Goal: Task Accomplishment & Management: Manage account settings

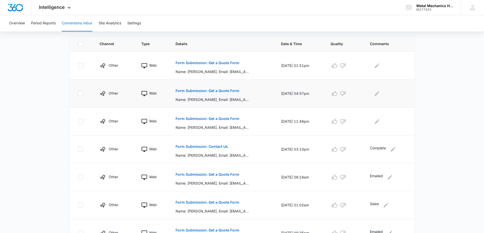
scroll to position [152, 0]
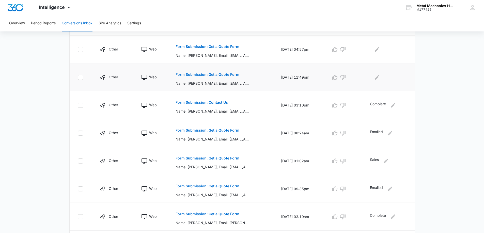
click at [209, 75] on p "Form Submission: Get a Quote Form" at bounding box center [207, 75] width 64 height 4
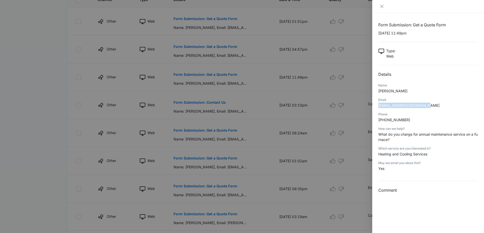
drag, startPoint x: 377, startPoint y: 106, endPoint x: 430, endPoint y: 106, distance: 52.6
click at [430, 106] on div "Form Submission: Get a Quote Form [DATE] 11:49pm Type : Web Details Name [PERSO…" at bounding box center [428, 123] width 112 height 220
copy span "[EMAIL_ADDRESS][DOMAIN_NAME]"
click at [382, 6] on icon "close" at bounding box center [381, 6] width 3 height 3
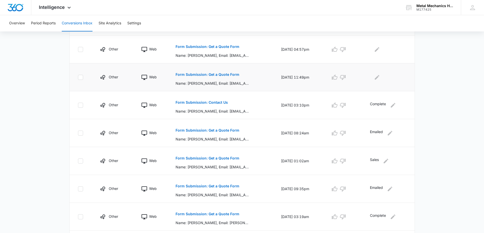
click at [373, 77] on div at bounding box center [388, 77] width 37 height 8
click at [377, 76] on icon "Edit Comments" at bounding box center [377, 77] width 6 height 6
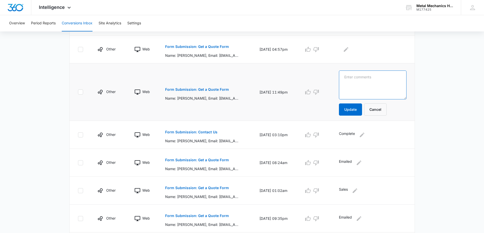
click at [373, 79] on textarea at bounding box center [372, 85] width 67 height 29
type textarea "Emailed"
click at [354, 109] on button "Update" at bounding box center [350, 110] width 23 height 12
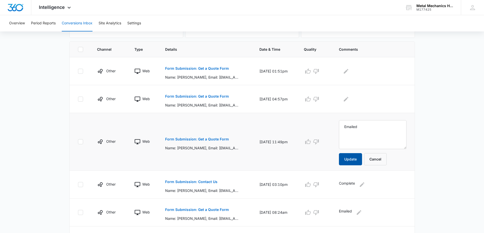
scroll to position [102, 0]
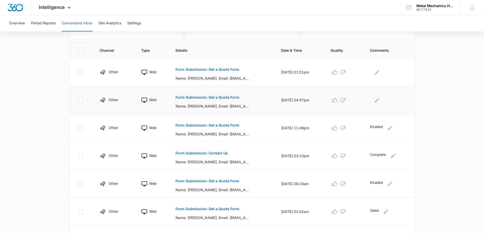
click at [187, 100] on button "Form Submission: Get a Quote Form" at bounding box center [207, 97] width 64 height 12
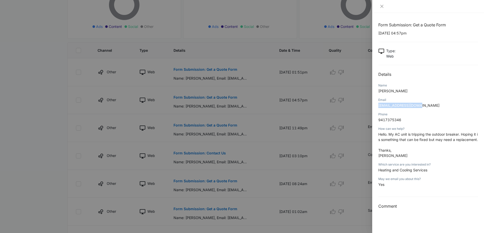
drag, startPoint x: 378, startPoint y: 105, endPoint x: 444, endPoint y: 107, distance: 66.3
click at [444, 107] on p "[EMAIL_ADDRESS][DOMAIN_NAME]" at bounding box center [428, 105] width 100 height 5
drag, startPoint x: 417, startPoint y: 106, endPoint x: 388, endPoint y: 108, distance: 29.1
click at [388, 108] on p "[EMAIL_ADDRESS][DOMAIN_NAME]" at bounding box center [428, 105] width 100 height 5
drag, startPoint x: 377, startPoint y: 106, endPoint x: 452, endPoint y: 104, distance: 74.7
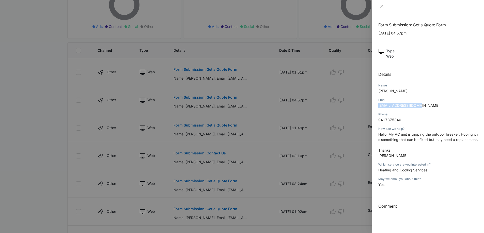
click at [452, 104] on div "Form Submission: Get a Quote Form [DATE] 04:57pm Type : Web Details Name [PERSO…" at bounding box center [428, 123] width 112 height 220
copy span "[EMAIL_ADDRESS][DOMAIN_NAME]"
click at [382, 5] on icon "close" at bounding box center [382, 6] width 4 height 4
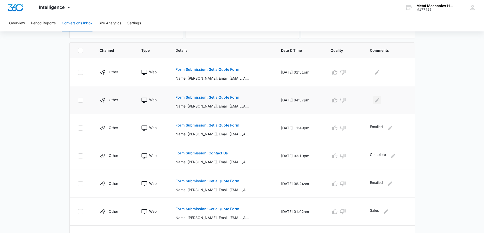
click at [375, 102] on icon "Edit Comments" at bounding box center [377, 100] width 6 height 6
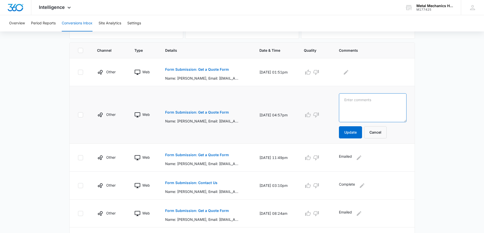
click at [374, 103] on textarea at bounding box center [372, 107] width 67 height 29
type textarea "Emailed"
click at [350, 128] on button "Update" at bounding box center [350, 132] width 23 height 12
click at [360, 133] on button "Update" at bounding box center [350, 132] width 23 height 12
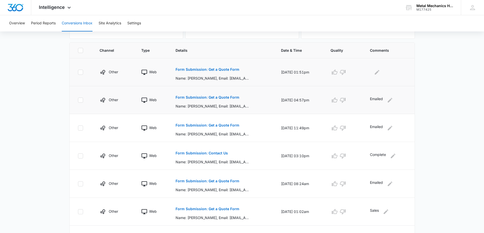
click at [209, 69] on p "Form Submission: Get a Quote Form" at bounding box center [207, 70] width 64 height 4
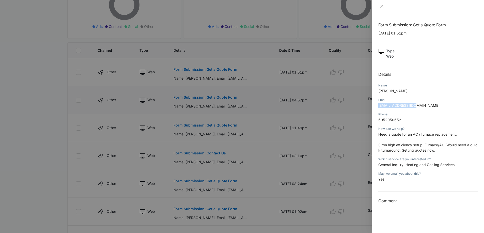
drag, startPoint x: 377, startPoint y: 106, endPoint x: 417, endPoint y: 107, distance: 39.9
click at [417, 107] on div "Form Submission: Get a Quote Form [DATE] 01:51pm Type : Web Details Name [PERSO…" at bounding box center [428, 123] width 112 height 220
copy span "[EMAIL_ADDRESS][DOMAIN_NAME]"
click at [382, 6] on icon "close" at bounding box center [381, 6] width 3 height 3
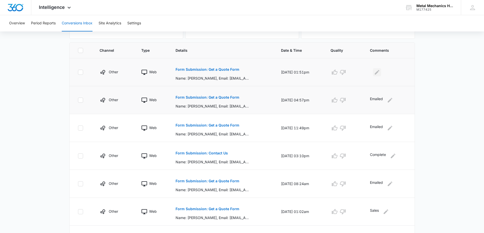
click at [379, 71] on icon "Edit Comments" at bounding box center [377, 72] width 6 height 6
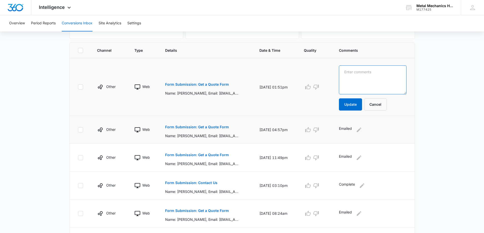
click at [366, 77] on textarea at bounding box center [372, 79] width 67 height 29
type textarea "Emailed"
click at [353, 107] on button "Update" at bounding box center [350, 104] width 23 height 12
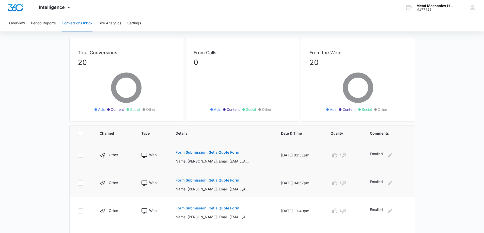
scroll to position [0, 0]
